Goal: Find specific page/section: Find specific page/section

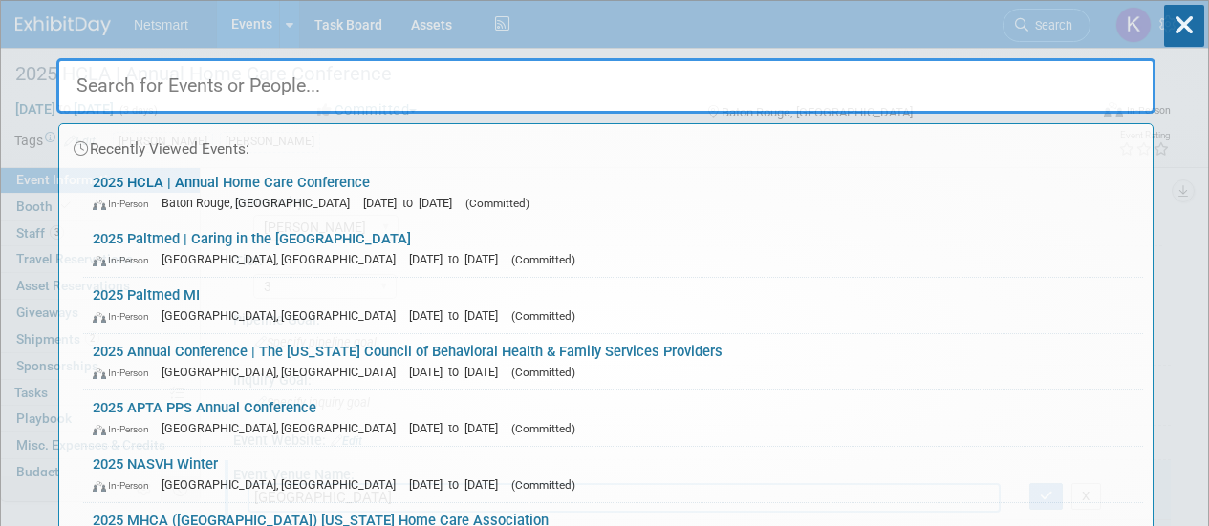
select select "[PERSON_NAME]"
select select "3"
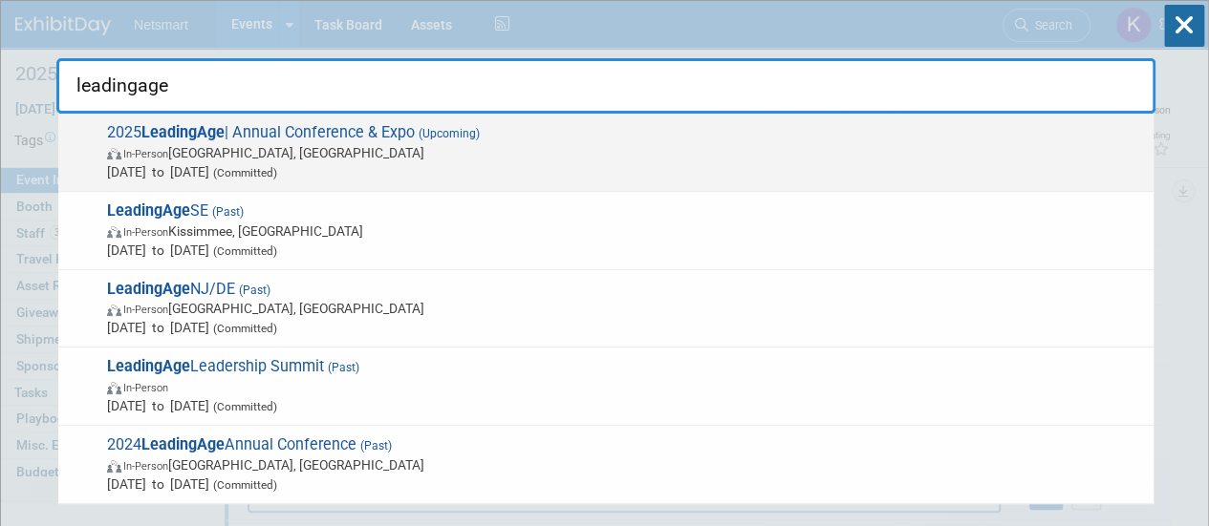
type input "leadingage"
click at [497, 165] on span "[DATE] to [DATE] (Committed)" at bounding box center [625, 171] width 1037 height 19
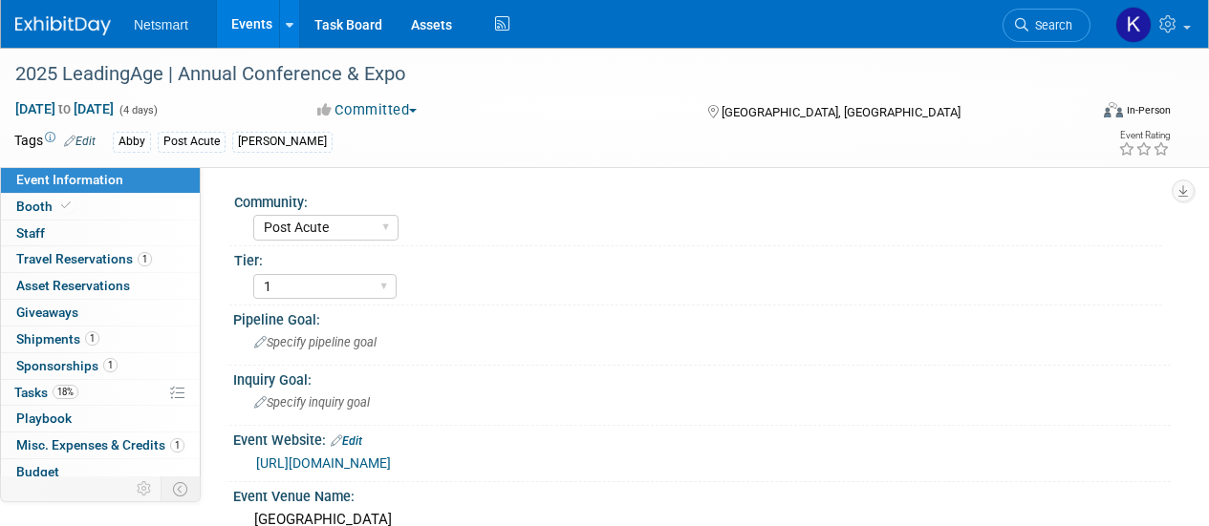
select select "Post Acute"
select select "1"
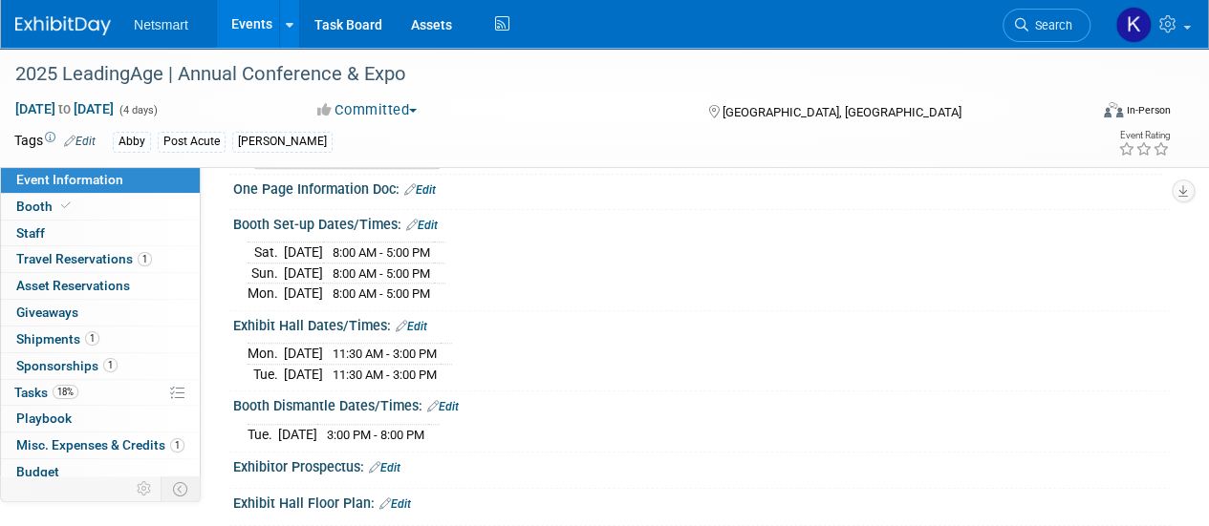
scroll to position [925, 0]
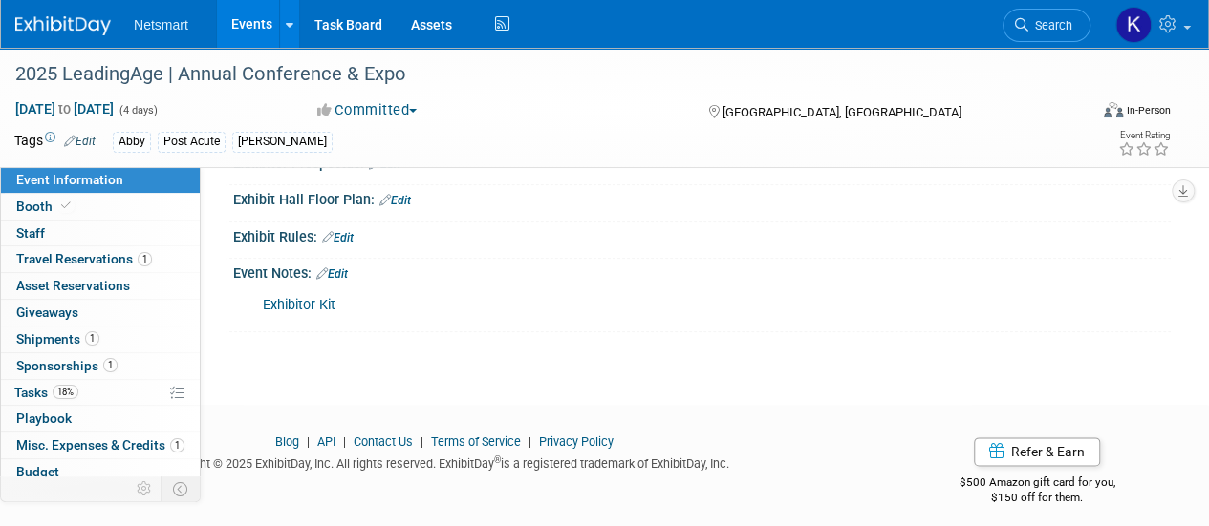
click at [310, 297] on link "Exhibitor Kit" at bounding box center [299, 305] width 73 height 16
click at [1055, 25] on span "Search" at bounding box center [1050, 25] width 44 height 14
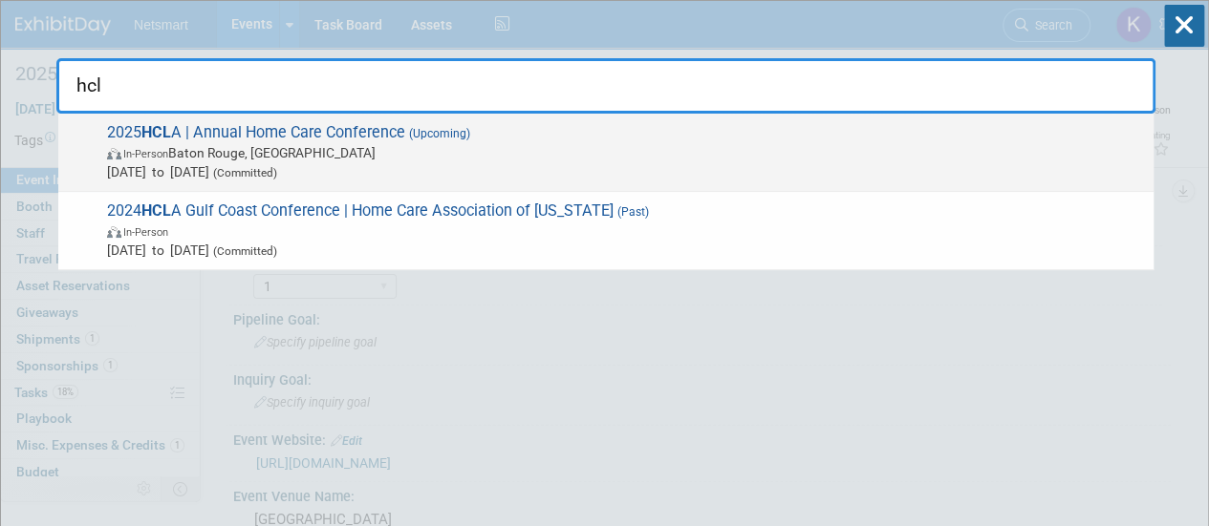
type input "hcl"
click at [638, 162] on span "Sep 23, 2025 to Sep 25, 2025 (Committed)" at bounding box center [625, 171] width 1037 height 19
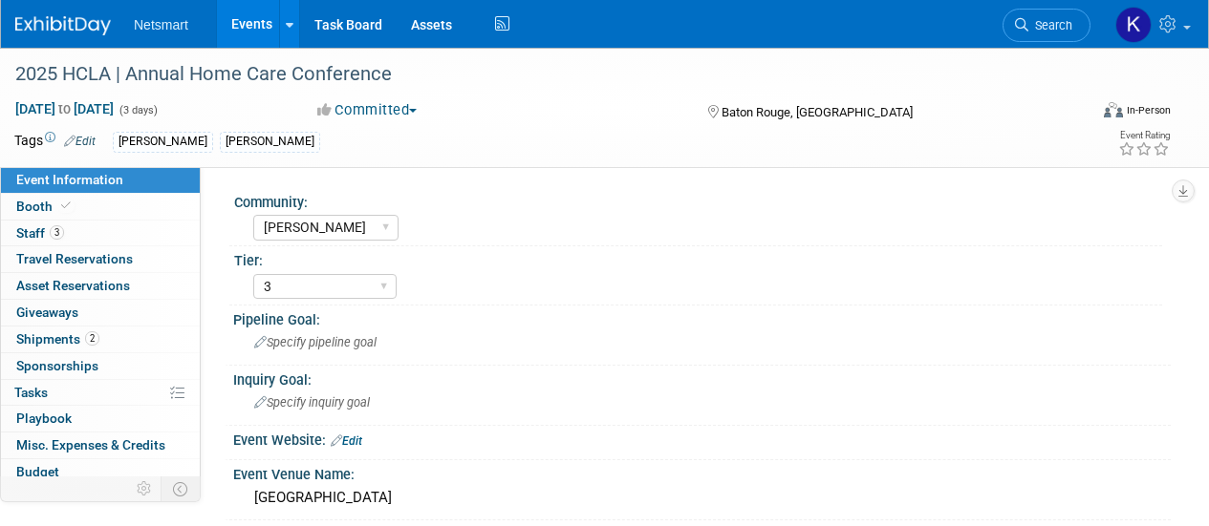
select select "[PERSON_NAME]"
select select "3"
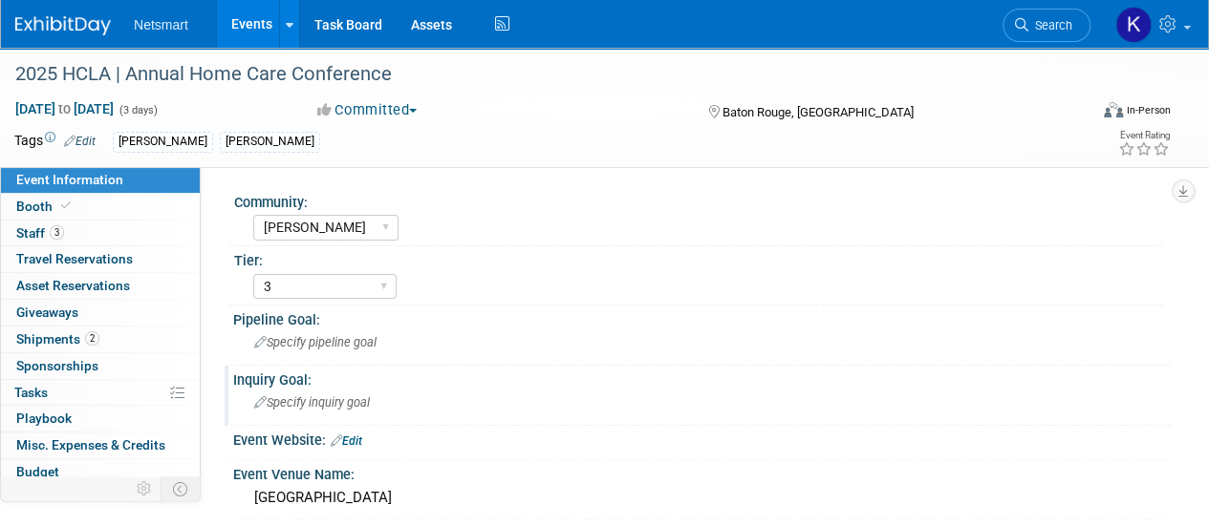
scroll to position [134, 0]
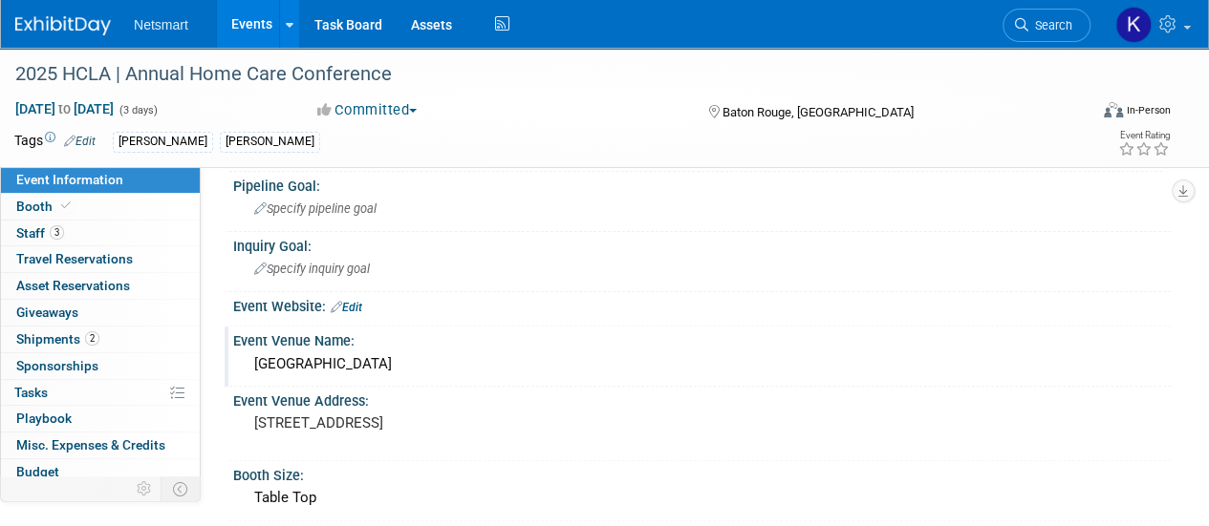
click at [356, 367] on div "[GEOGRAPHIC_DATA]" at bounding box center [701, 365] width 909 height 30
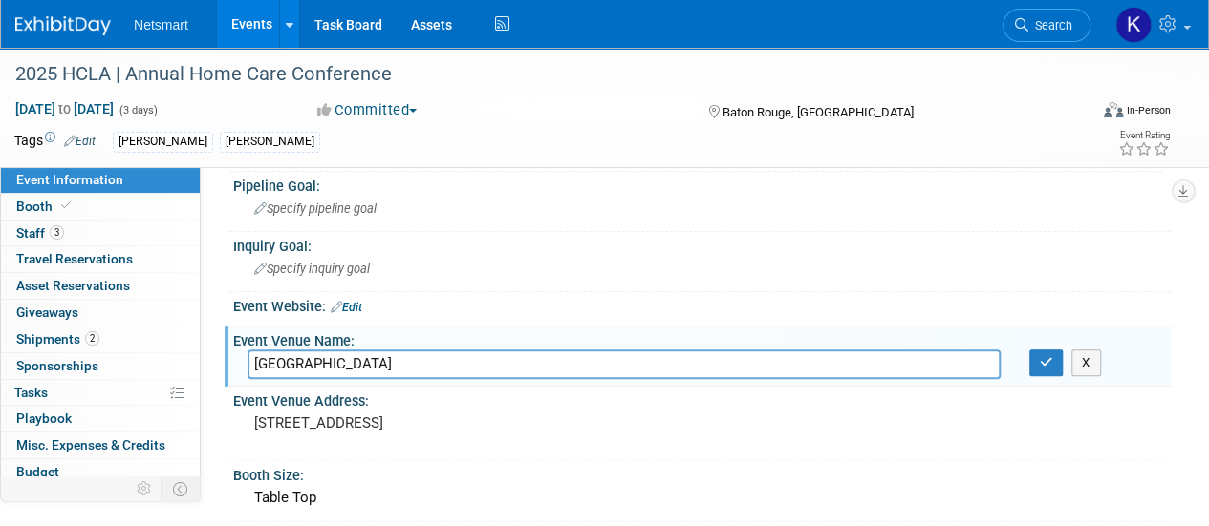
click at [356, 367] on input "[GEOGRAPHIC_DATA]" at bounding box center [623, 365] width 753 height 30
click at [347, 423] on pre "[STREET_ADDRESS]" at bounding box center [428, 423] width 349 height 17
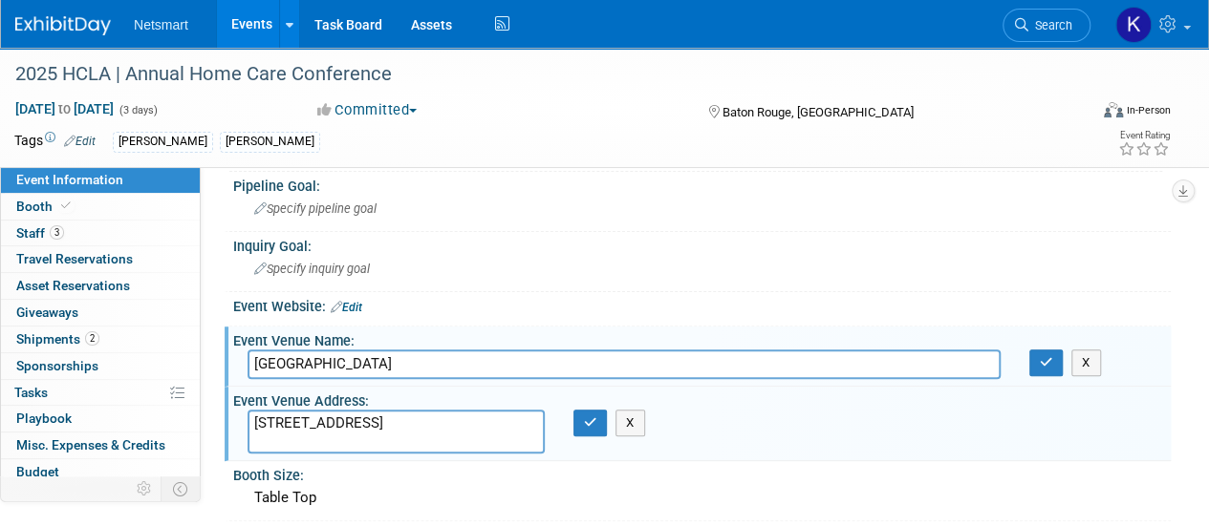
click at [347, 423] on textarea "[STREET_ADDRESS]" at bounding box center [395, 432] width 297 height 44
